Goal: Navigation & Orientation: Find specific page/section

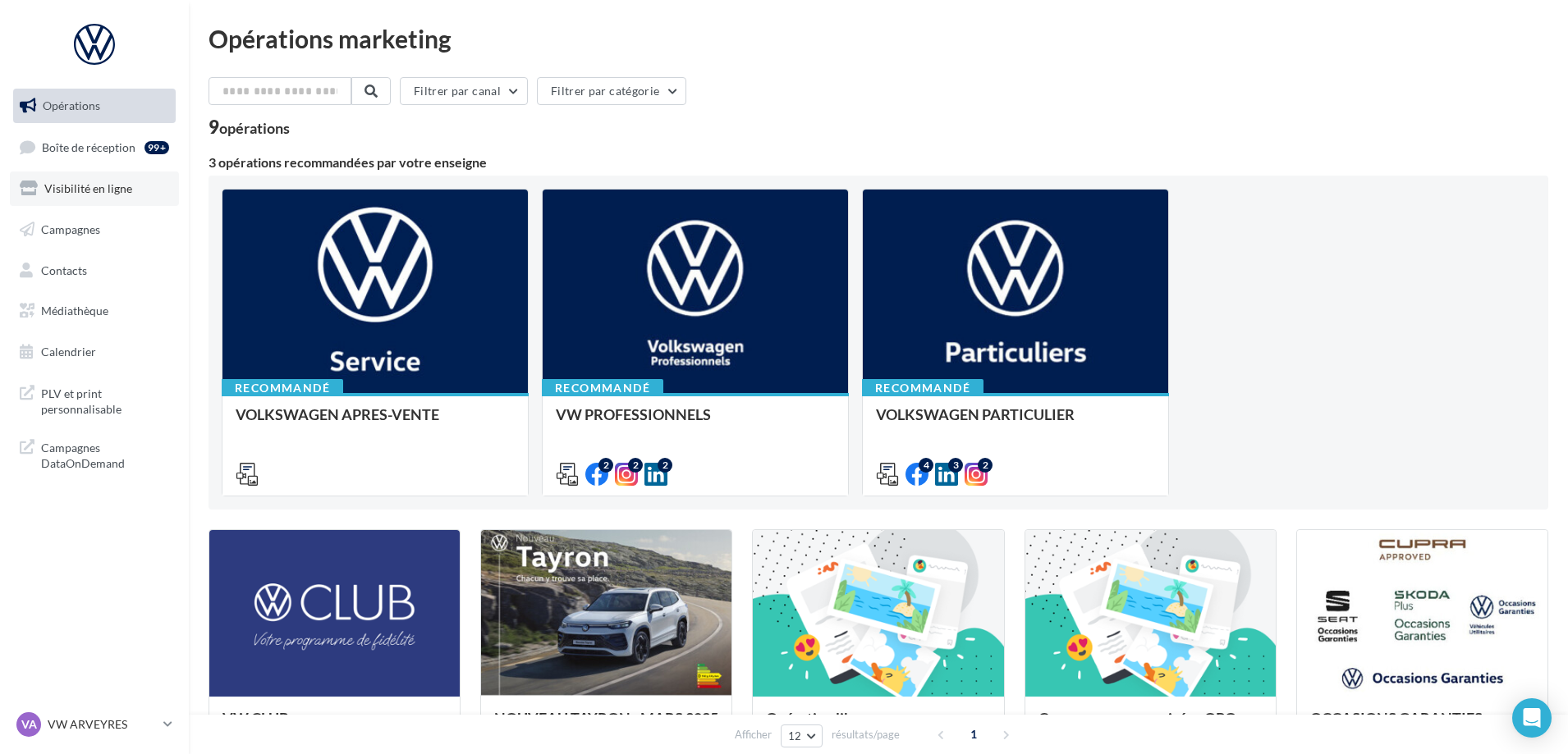
click at [82, 185] on span "Visibilité en ligne" at bounding box center [88, 188] width 88 height 14
click at [75, 311] on span "Médiathèque" at bounding box center [74, 310] width 68 height 14
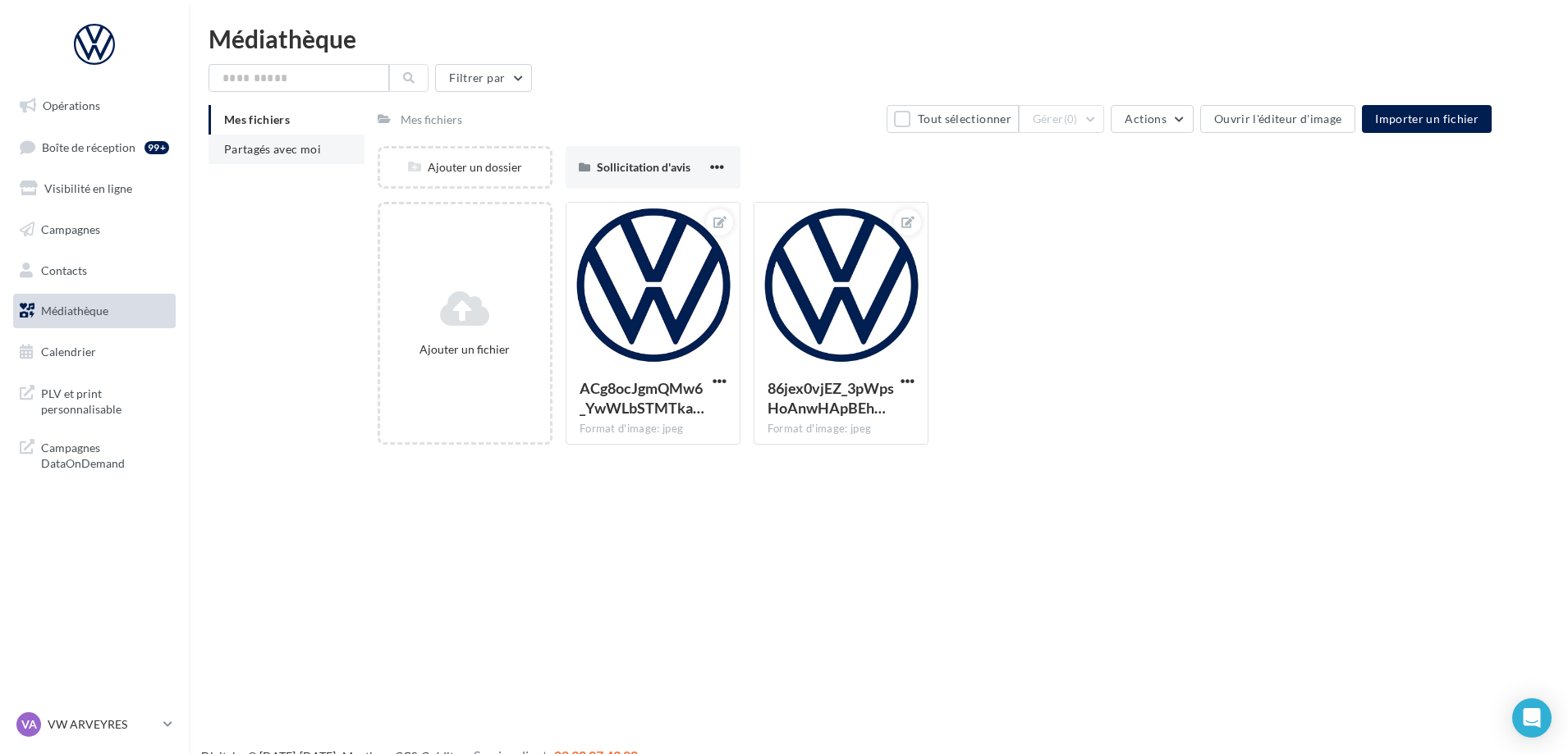
click at [279, 149] on span "Partagés avec moi" at bounding box center [272, 148] width 97 height 14
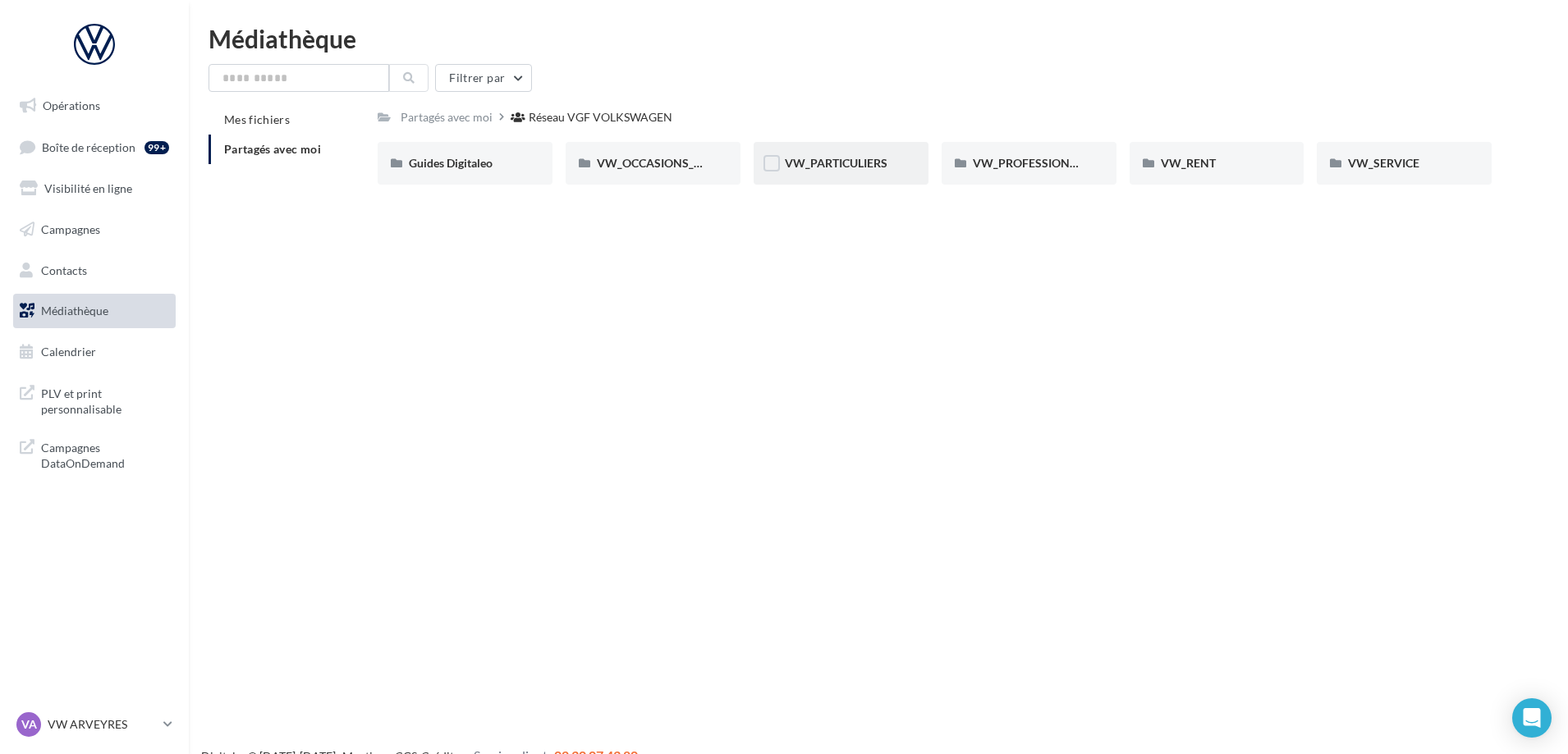
click at [892, 169] on div "VW_PARTICULIERS" at bounding box center [841, 163] width 112 height 17
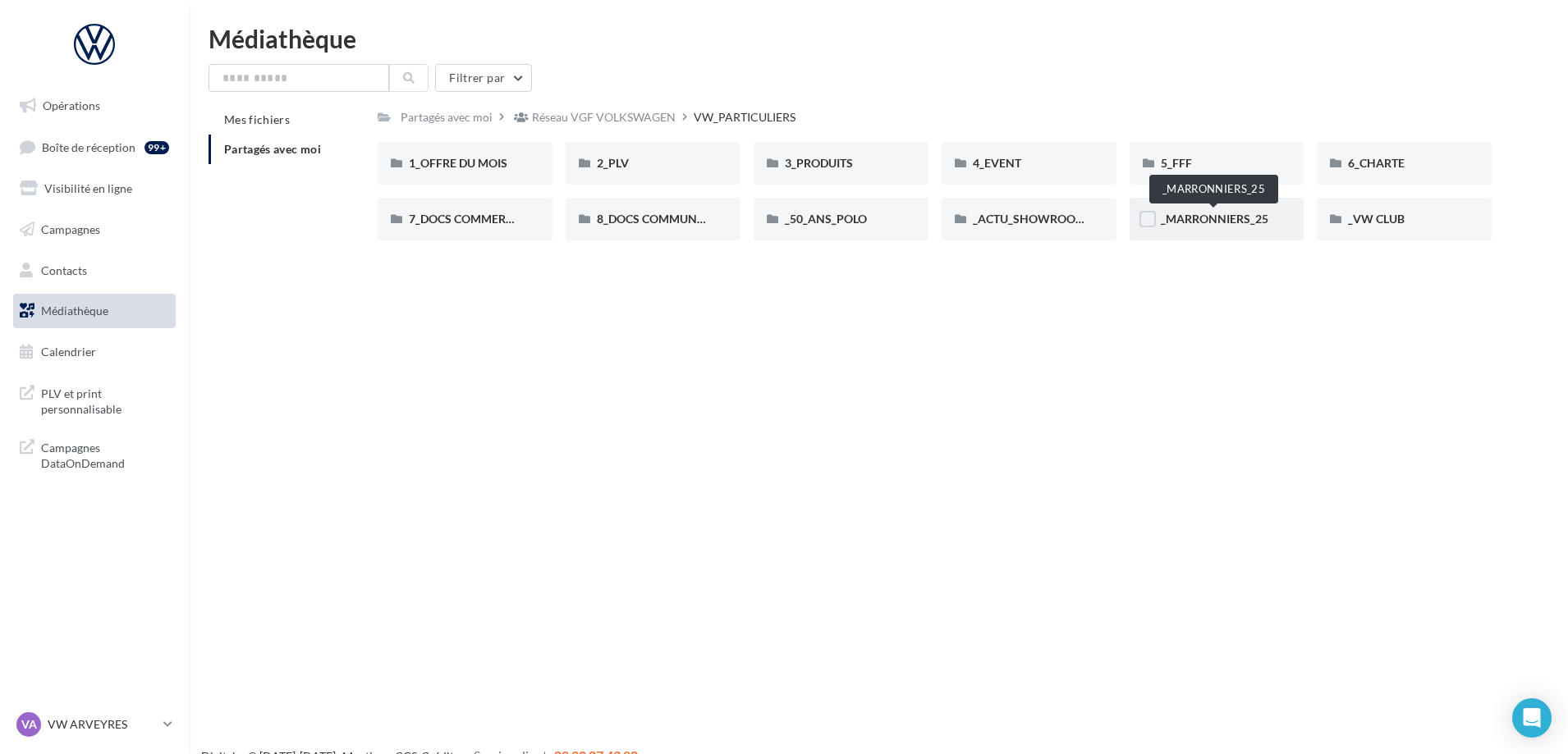
click at [1210, 215] on span "_MARRONNIERS_25" at bounding box center [1214, 219] width 107 height 14
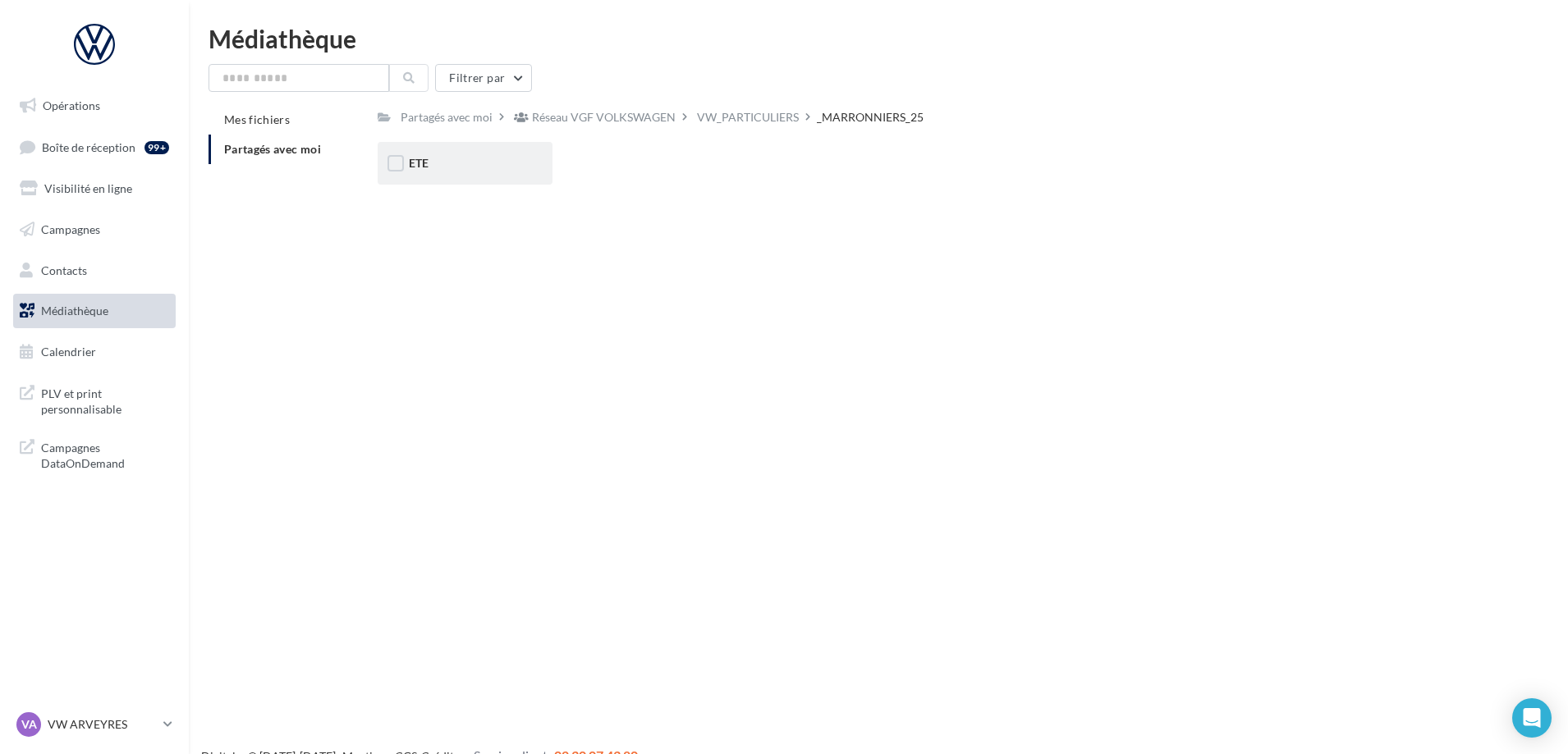
click at [464, 182] on div "ETE" at bounding box center [464, 163] width 175 height 43
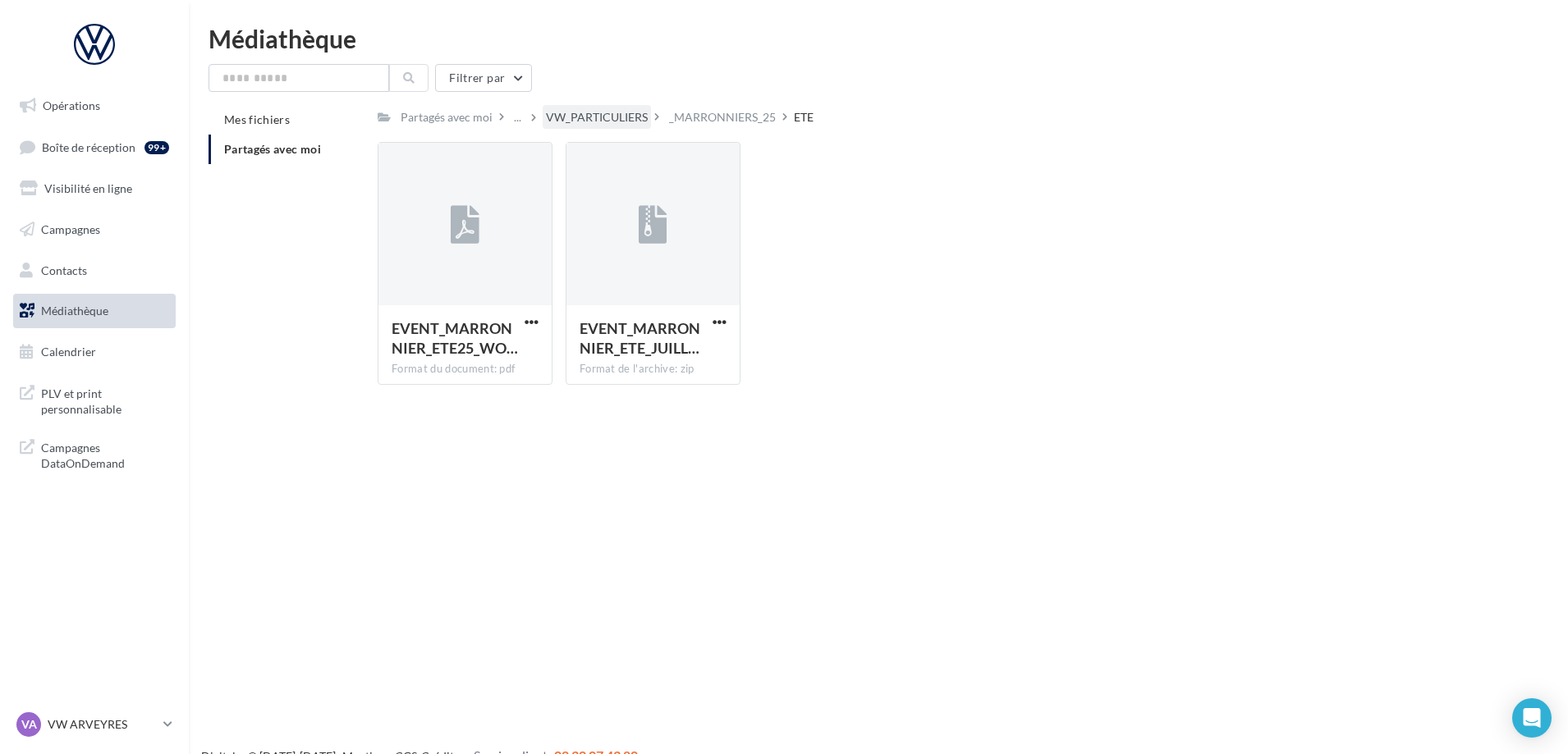
click at [606, 114] on div "VW_PARTICULIERS" at bounding box center [597, 118] width 102 height 17
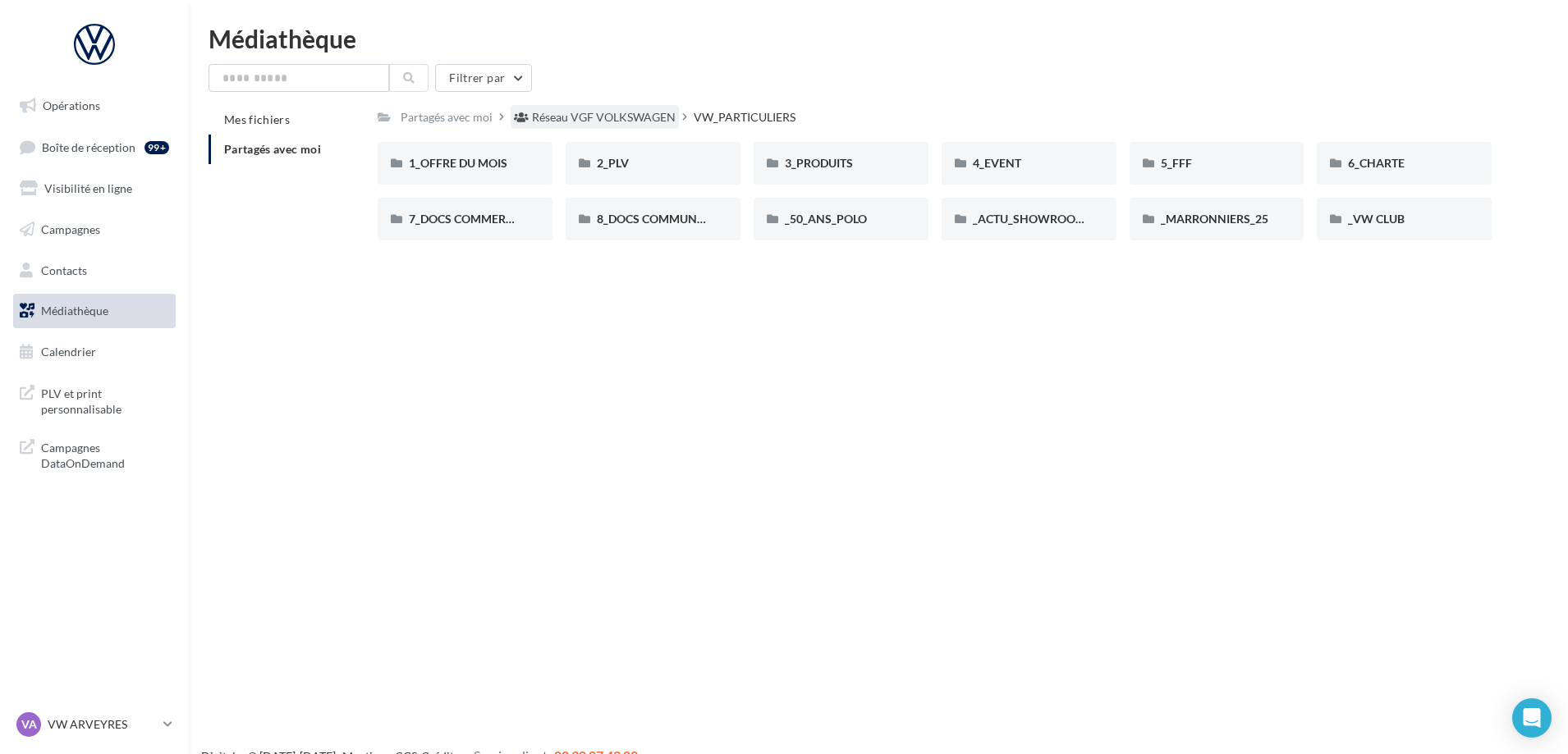
click at [575, 119] on div "Réseau VGF VOLKSWAGEN" at bounding box center [603, 118] width 144 height 17
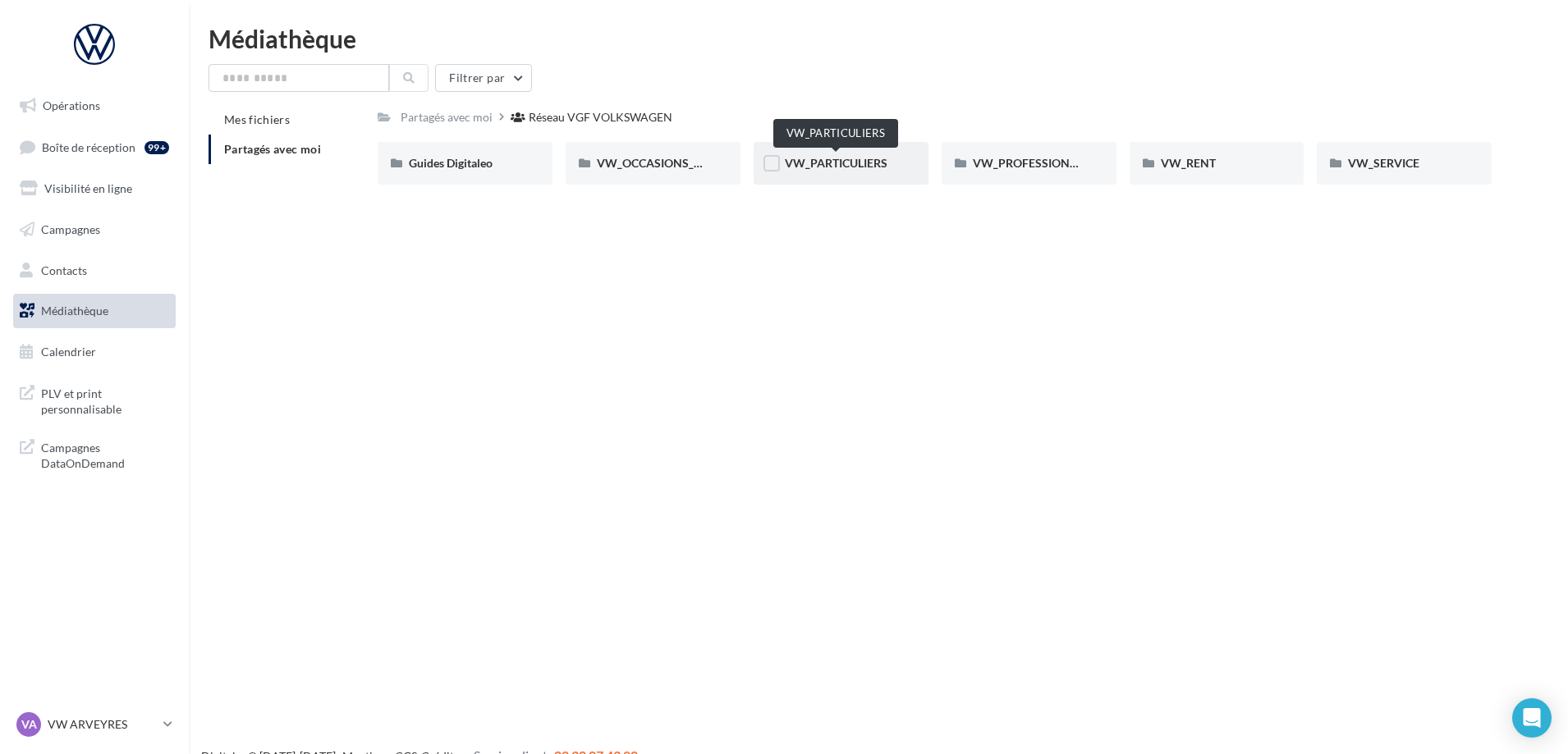
click at [872, 165] on span "VW_PARTICULIERS" at bounding box center [836, 162] width 103 height 14
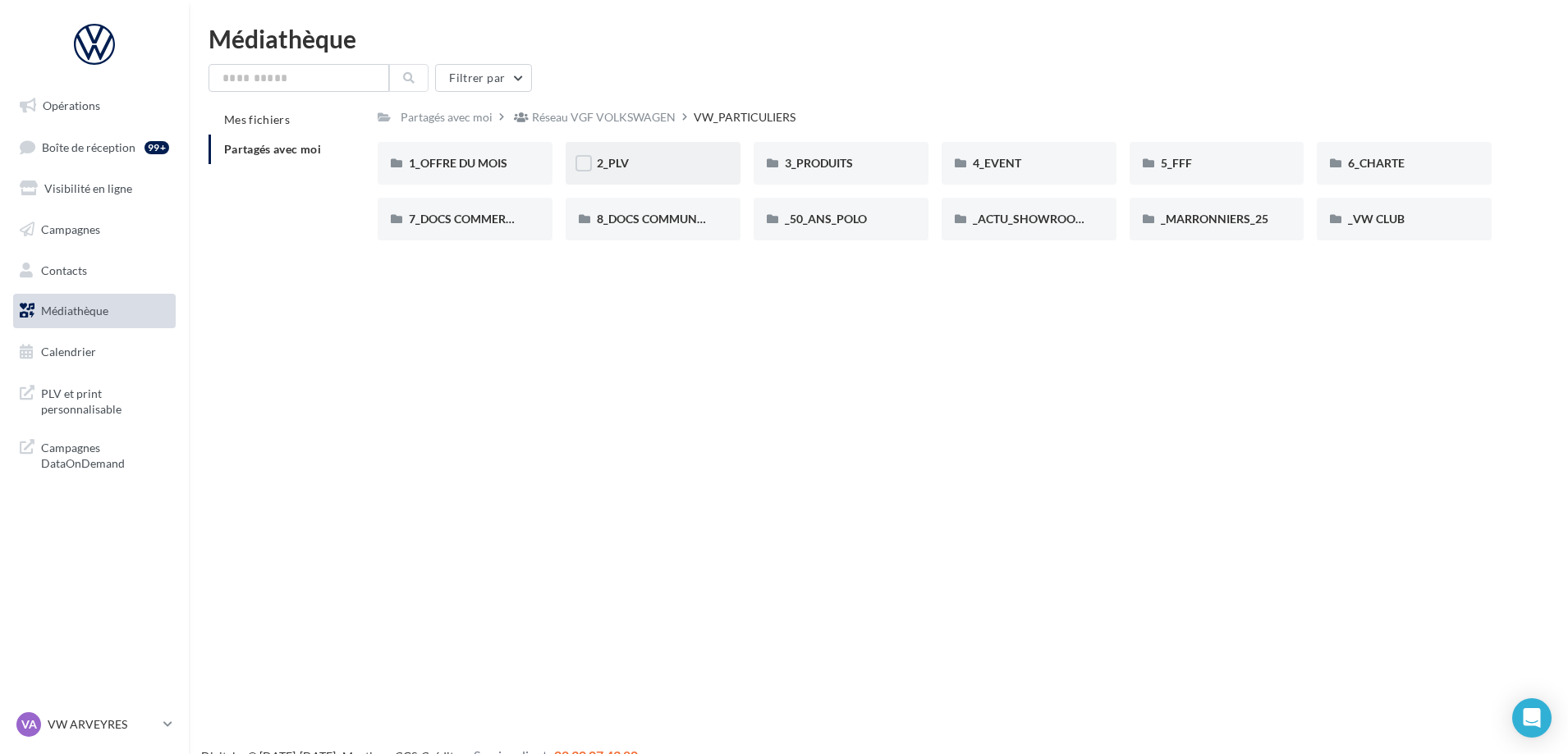
click at [668, 165] on div "2_PLV" at bounding box center [652, 163] width 112 height 17
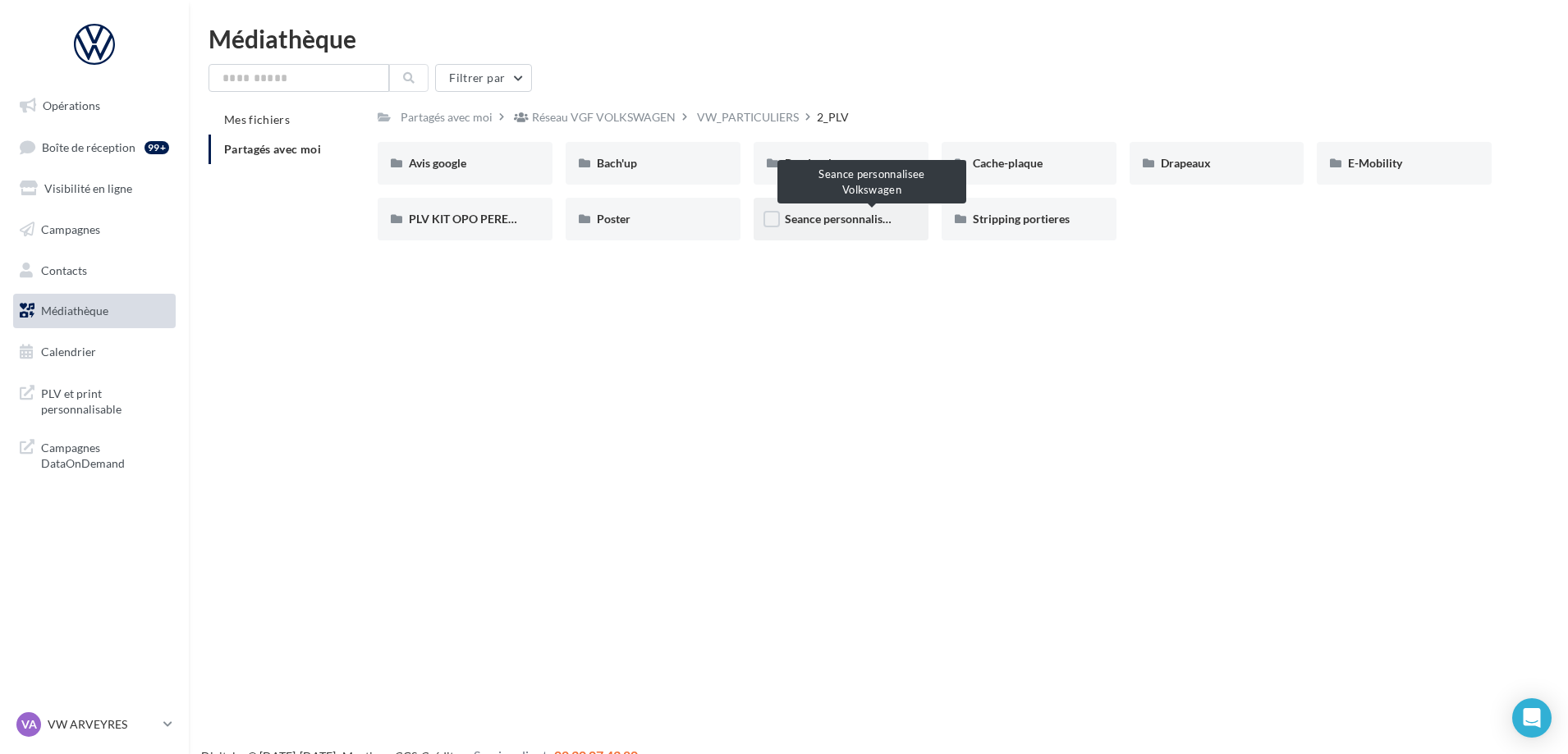
click at [844, 226] on span "Seance personnalisee Volkswagen" at bounding box center [871, 219] width 173 height 14
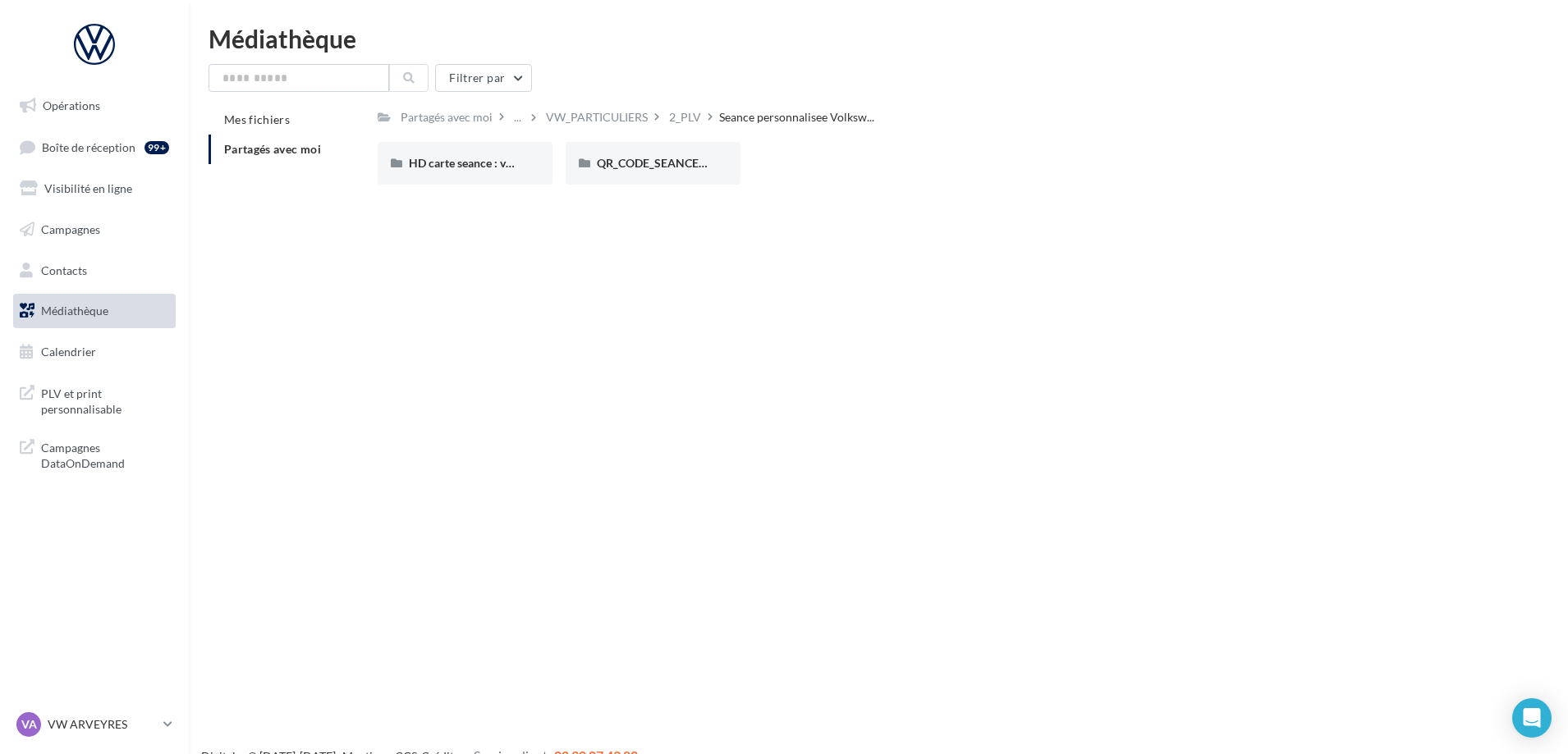
click at [707, 121] on icon at bounding box center [709, 117] width 5 height 11
click at [689, 119] on div "2_PLV" at bounding box center [685, 118] width 32 height 17
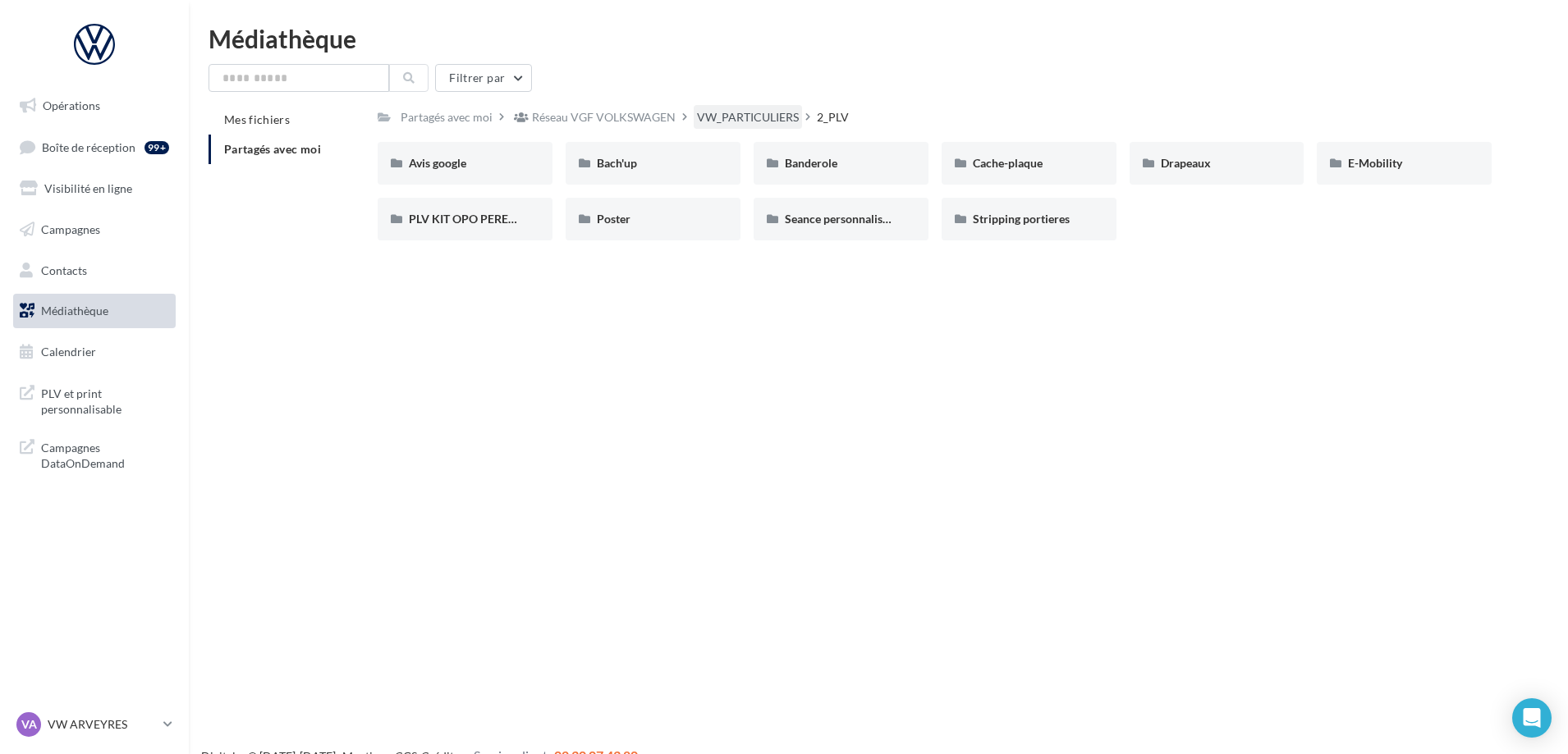
click at [774, 111] on div "VW_PARTICULIERS" at bounding box center [748, 118] width 102 height 17
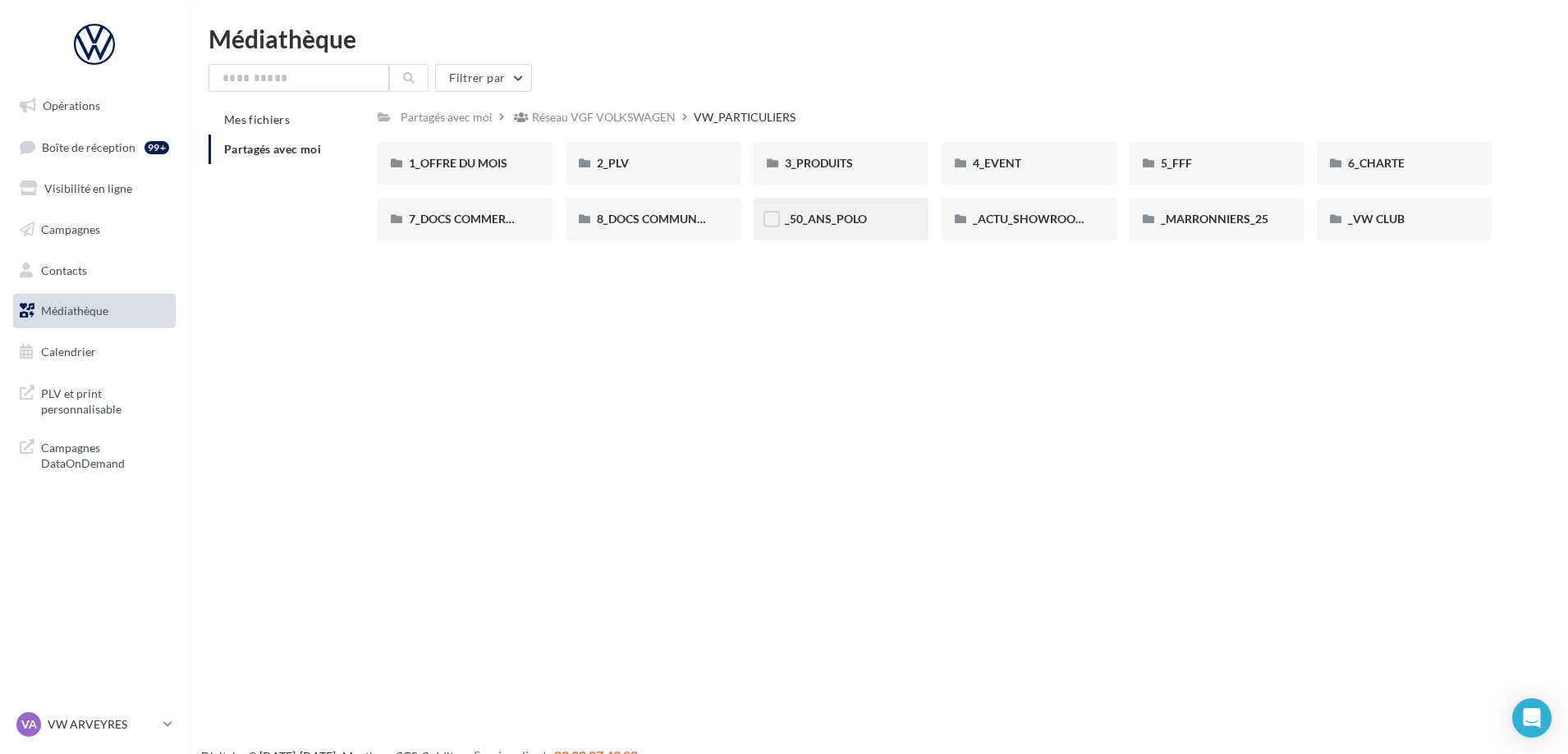
click at [816, 210] on div "_50_ANS_POLO" at bounding box center [841, 219] width 175 height 43
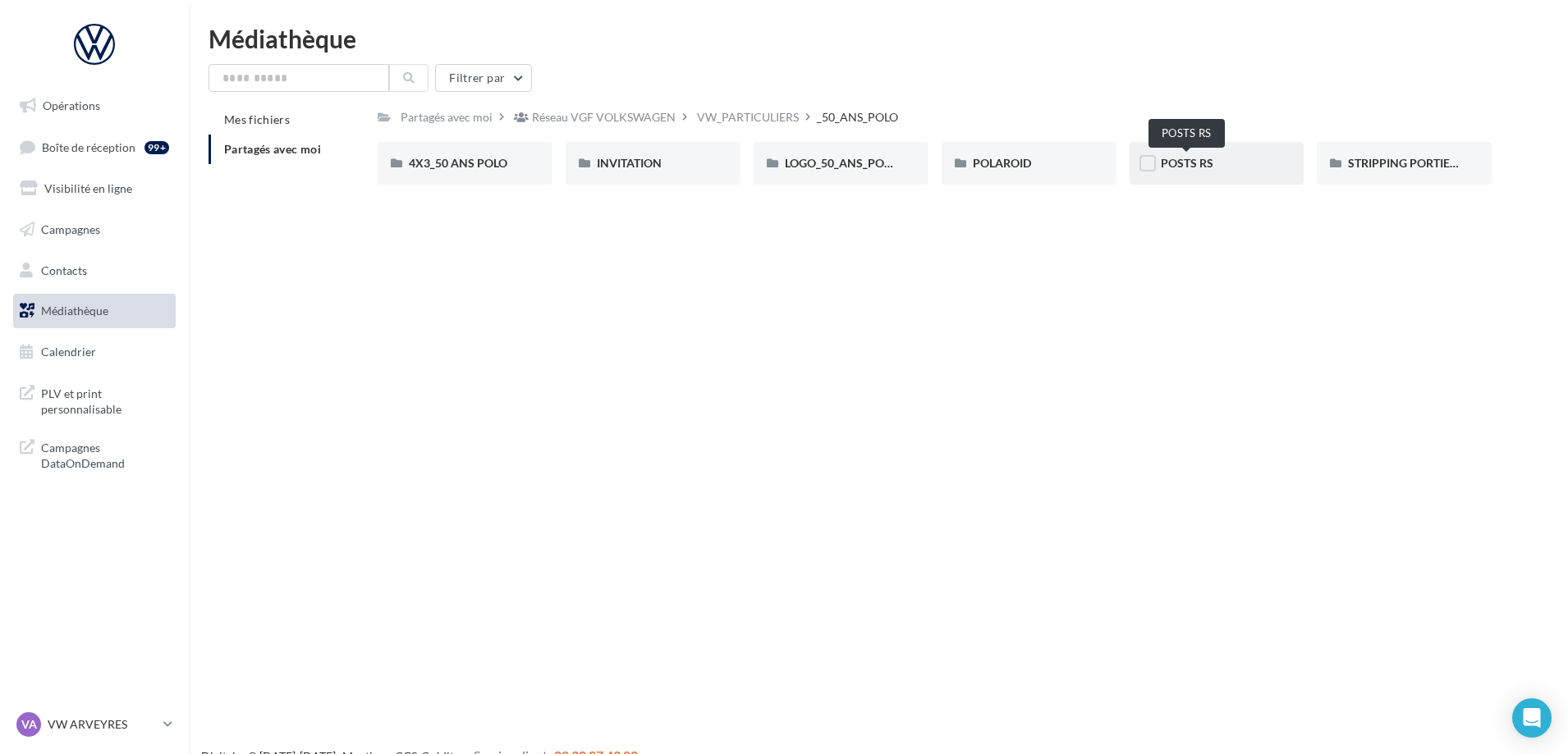
click at [1210, 164] on span "POSTS RS" at bounding box center [1186, 162] width 53 height 14
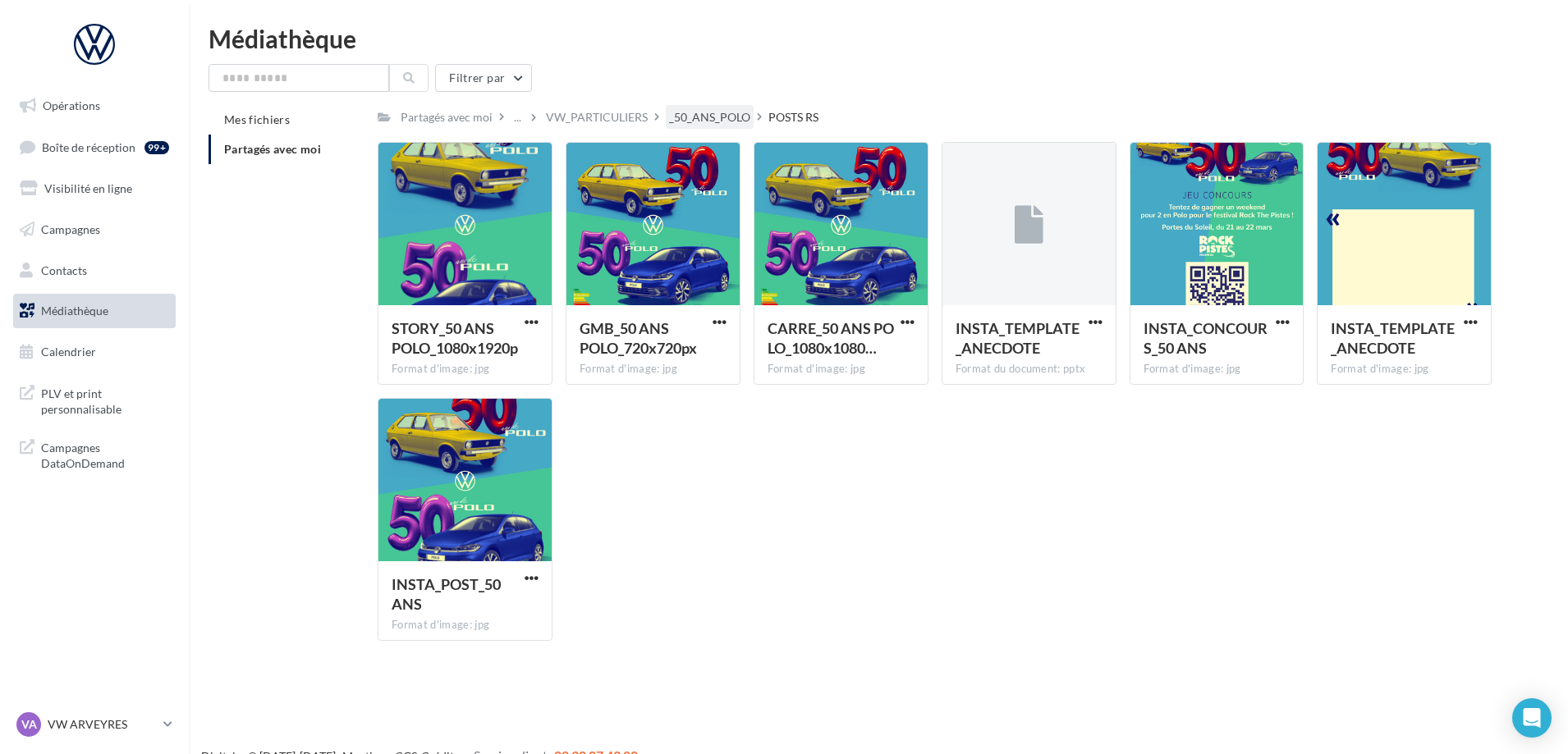
click at [721, 117] on div "_50_ANS_POLO" at bounding box center [710, 118] width 82 height 17
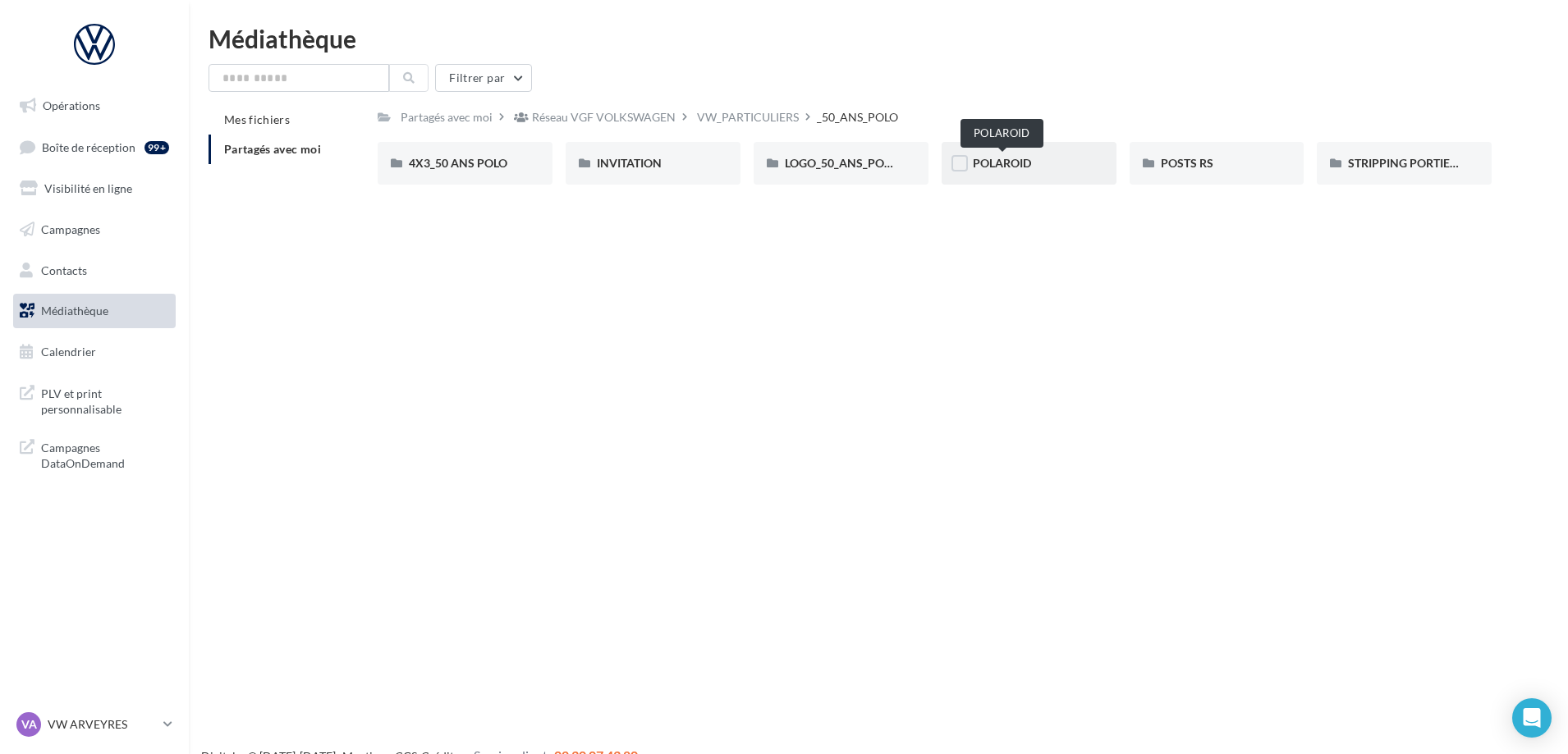
click at [994, 169] on span "POLAROID" at bounding box center [1002, 162] width 58 height 14
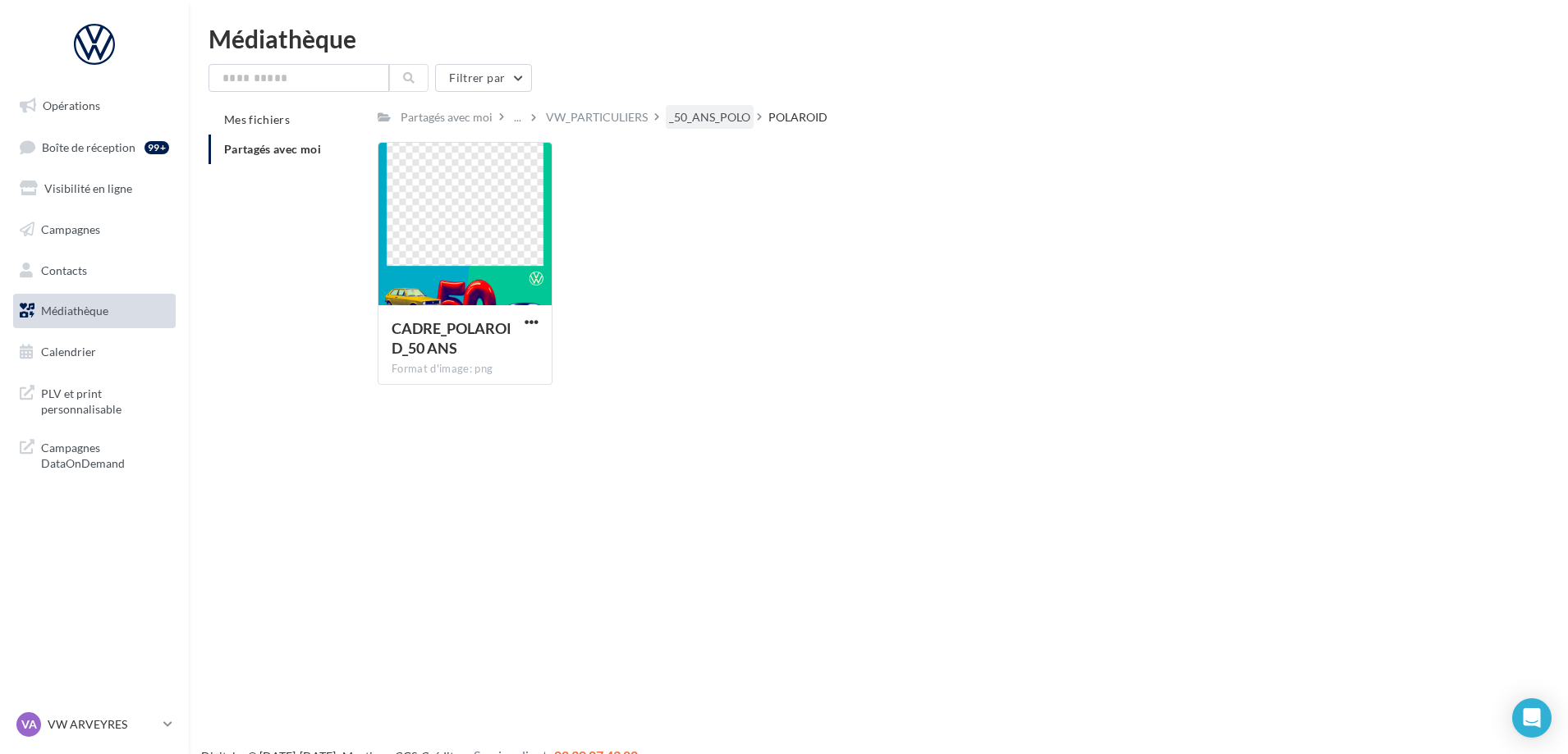
click at [704, 114] on div "_50_ANS_POLO" at bounding box center [710, 118] width 82 height 17
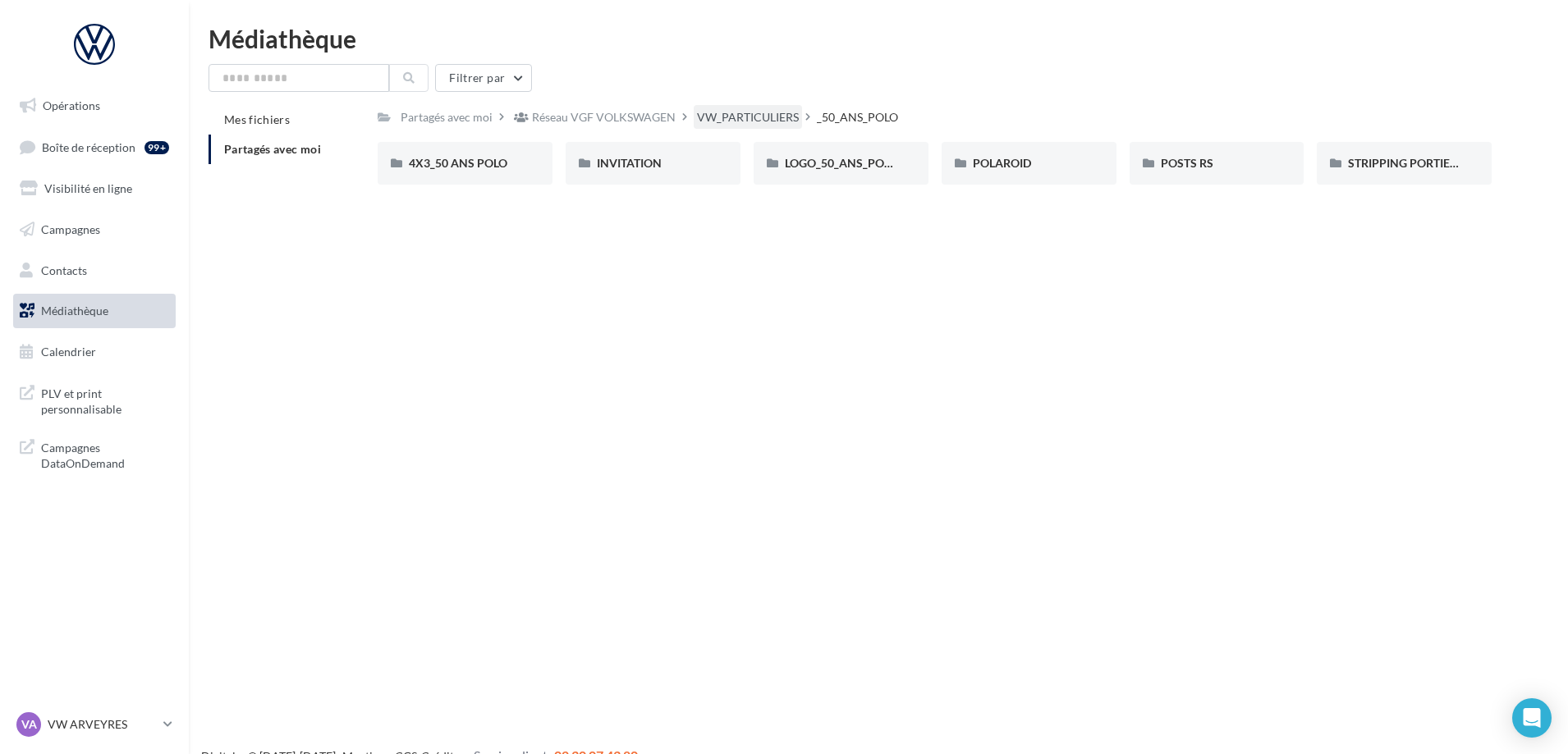
click at [786, 119] on div "VW_PARTICULIERS" at bounding box center [748, 118] width 102 height 17
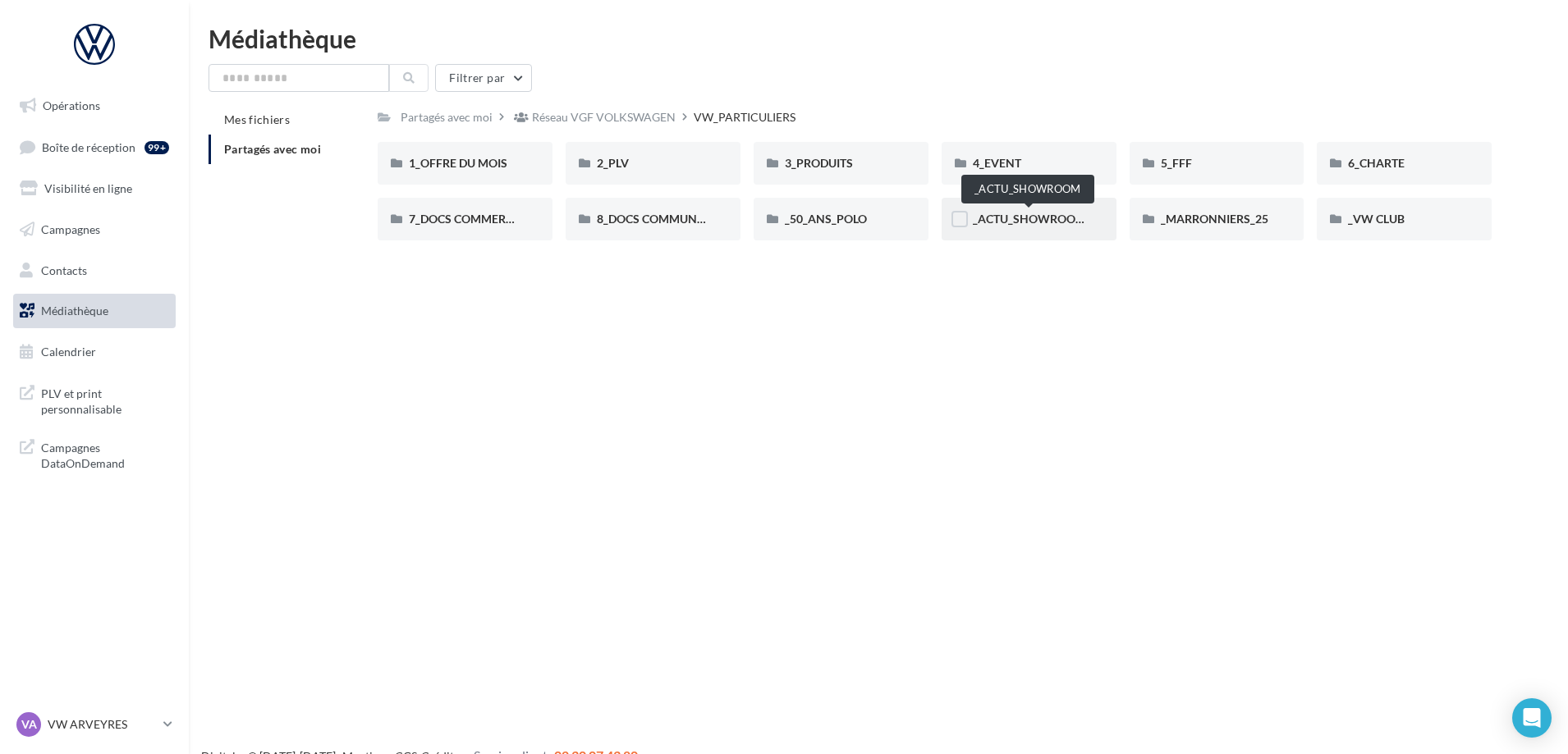
click at [1002, 219] on span "_ACTU_SHOWROOM" at bounding box center [1030, 219] width 113 height 14
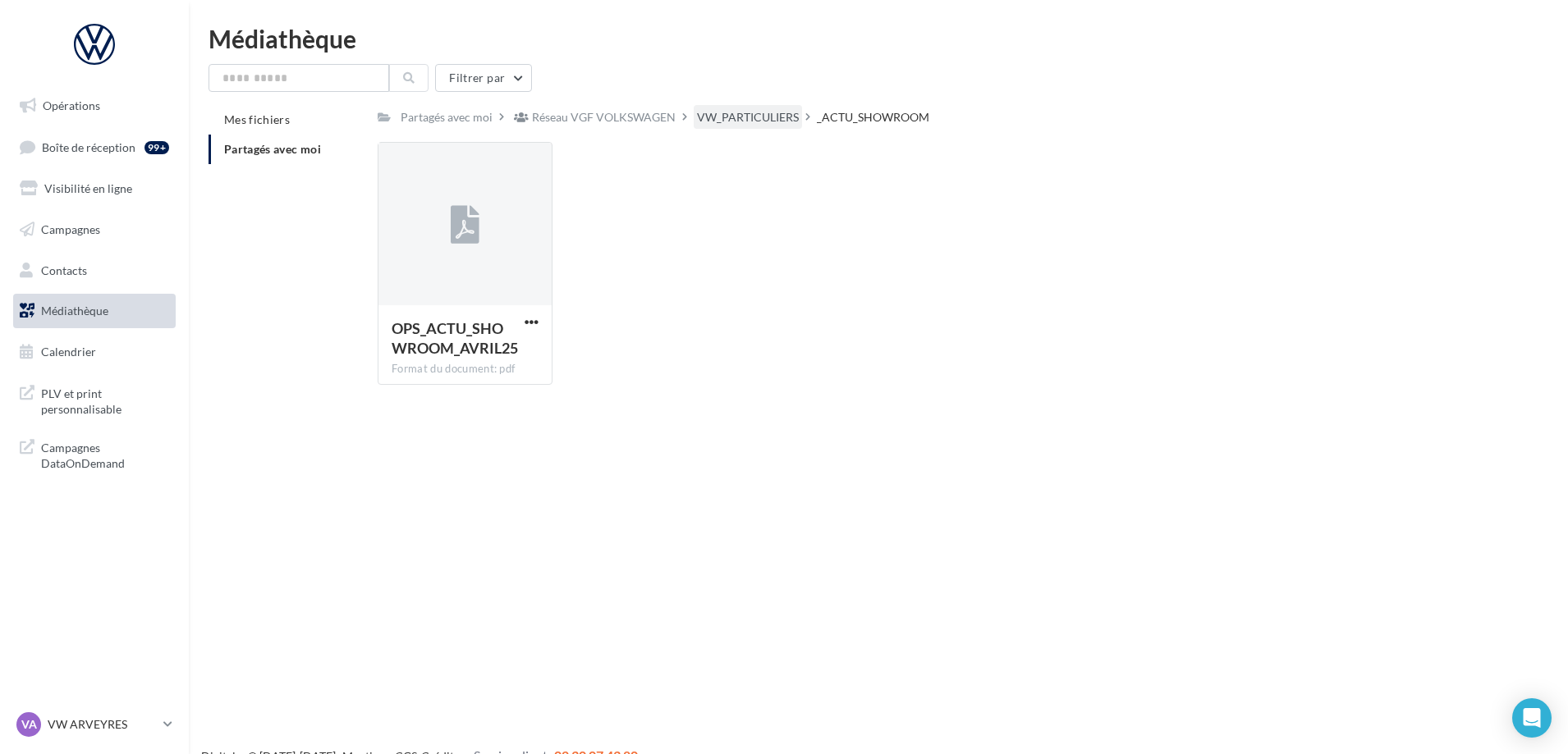
click at [754, 119] on div "VW_PARTICULIERS" at bounding box center [748, 118] width 102 height 17
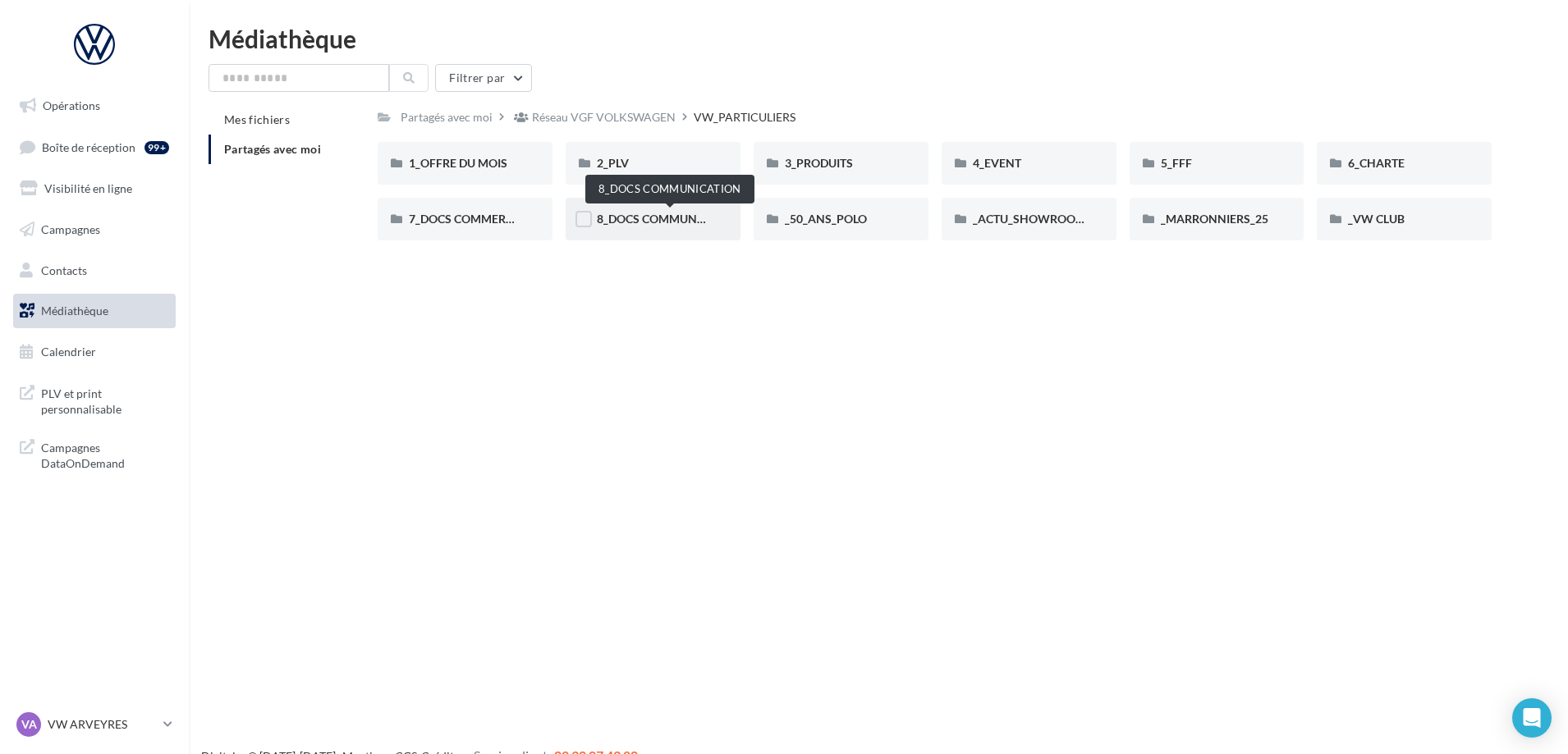
click at [688, 216] on span "8_DOCS COMMUNICATION" at bounding box center [670, 219] width 146 height 14
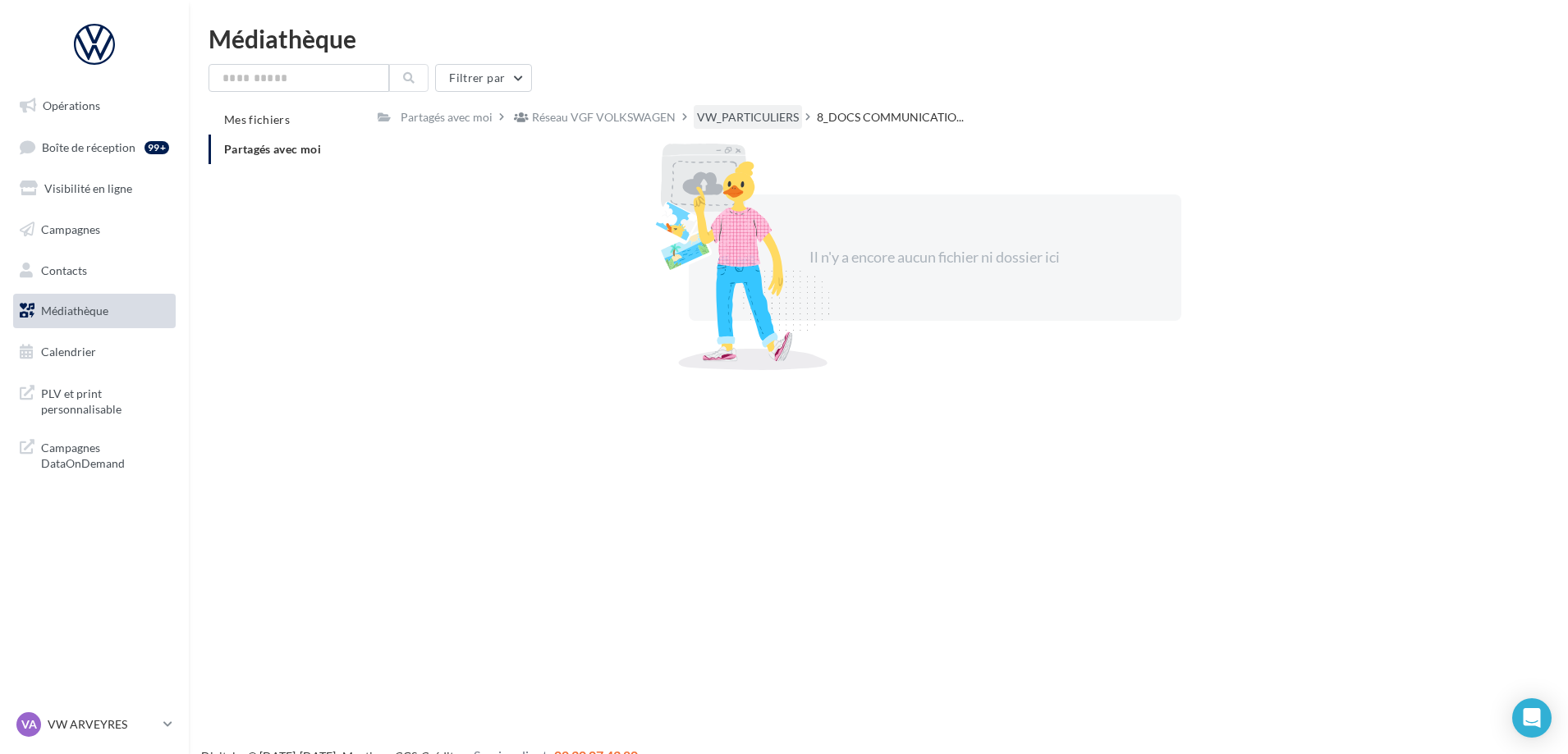
click at [767, 116] on div "VW_PARTICULIERS" at bounding box center [748, 118] width 102 height 17
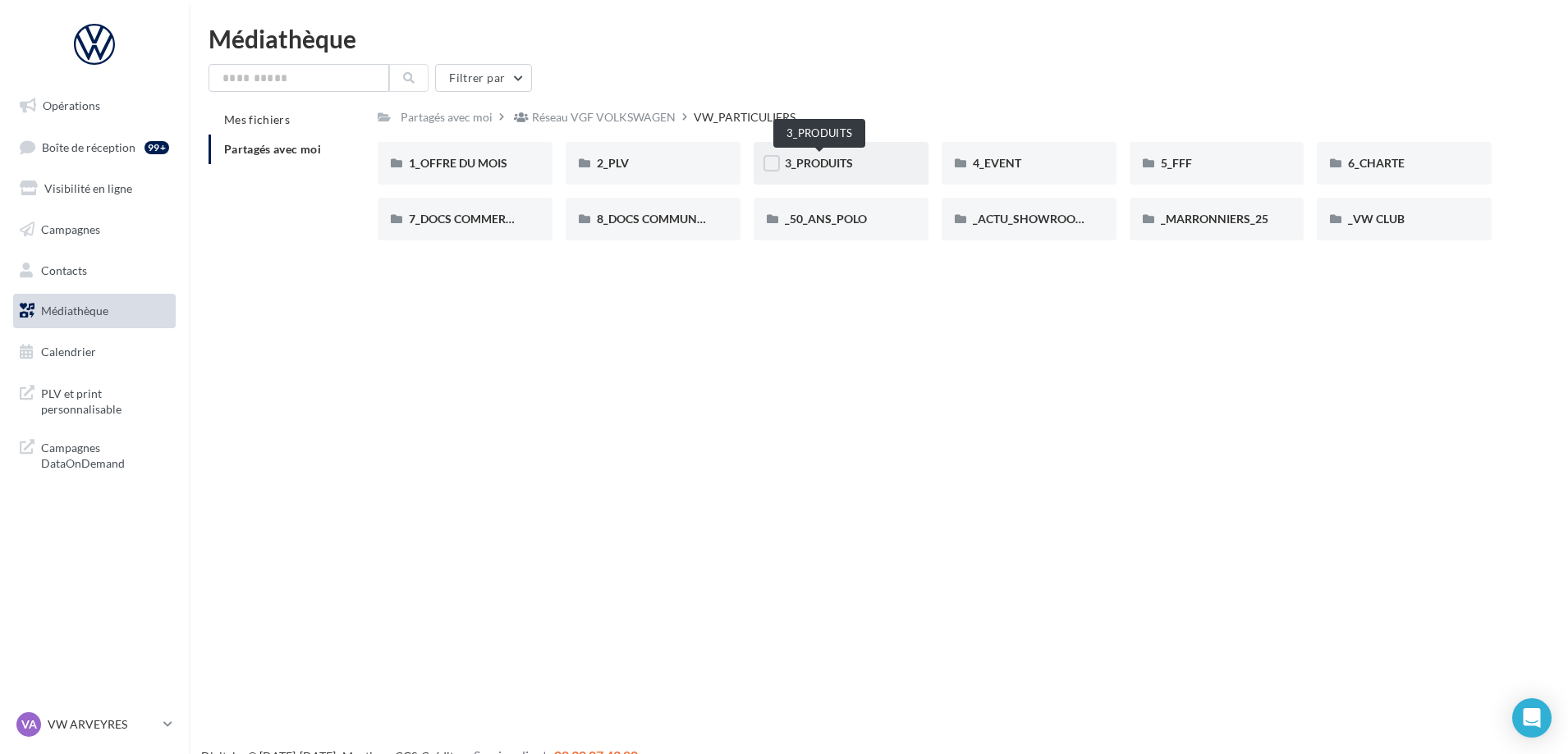
click at [823, 164] on span "3_PRODUITS" at bounding box center [819, 162] width 69 height 14
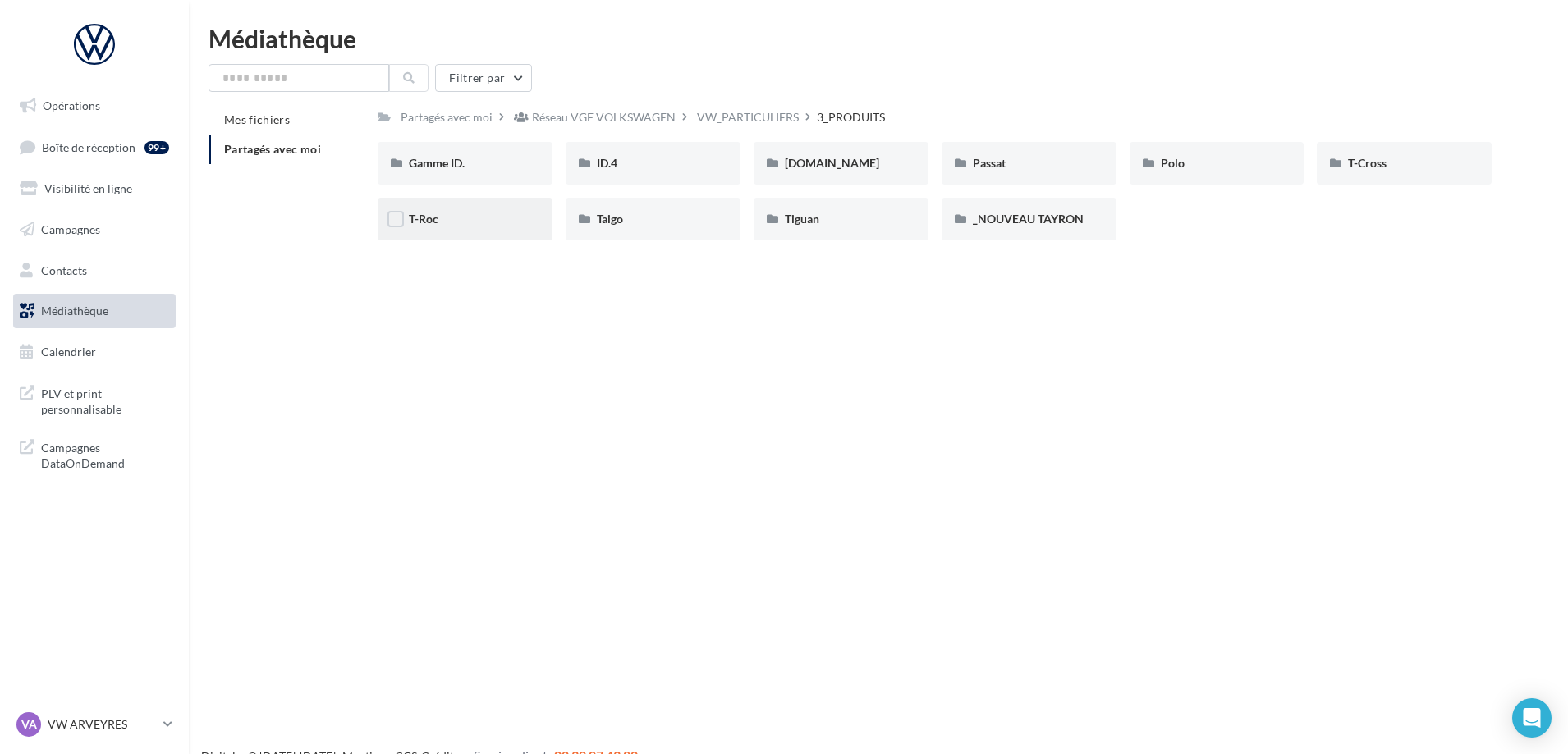
click at [483, 217] on div "T-Roc" at bounding box center [464, 220] width 112 height 17
